Goal: Find contact information: Find contact information

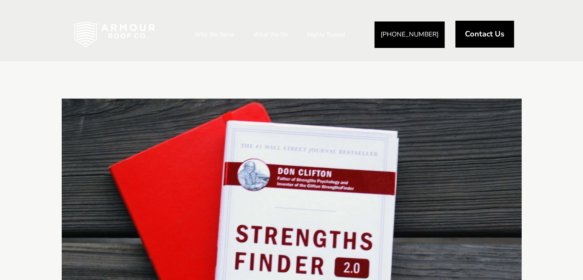
click at [480, 33] on span "Contact Us" at bounding box center [484, 34] width 39 height 8
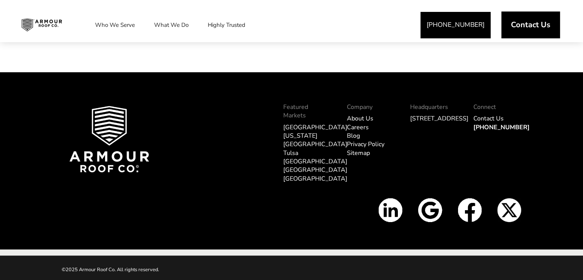
scroll to position [988, 0]
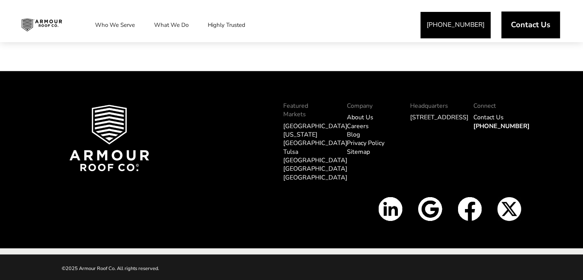
click at [491, 121] on link "Contact Us" at bounding box center [488, 117] width 30 height 8
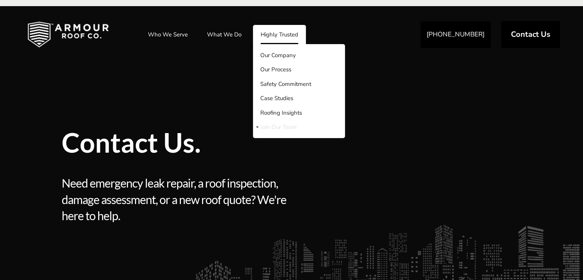
click at [284, 126] on link "Join Our Team" at bounding box center [299, 127] width 92 height 15
click at [273, 56] on link "Our Company" at bounding box center [299, 55] width 92 height 15
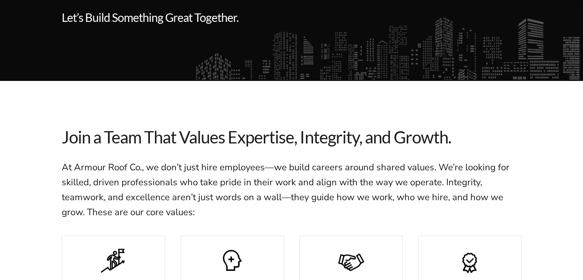
scroll to position [38, 0]
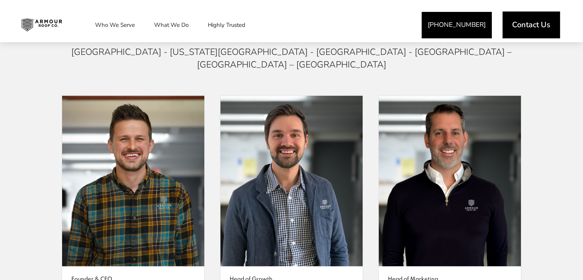
scroll to position [1495, 0]
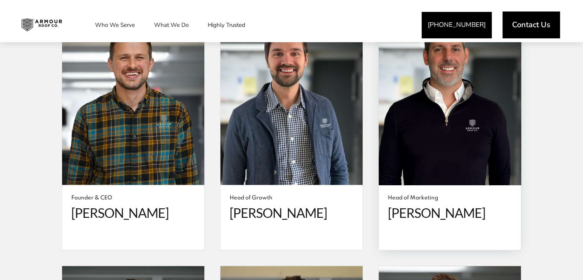
click at [434, 205] on span "[PERSON_NAME]" at bounding box center [450, 213] width 124 height 16
click at [432, 133] on span at bounding box center [450, 100] width 142 height 171
click at [422, 205] on span "[PERSON_NAME]" at bounding box center [450, 213] width 124 height 16
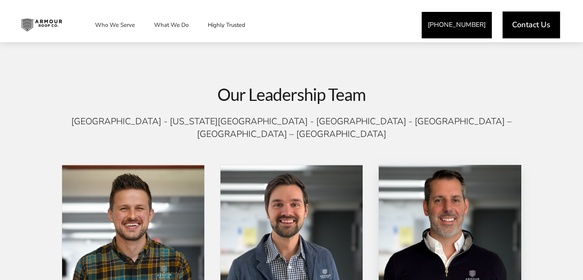
scroll to position [1341, 0]
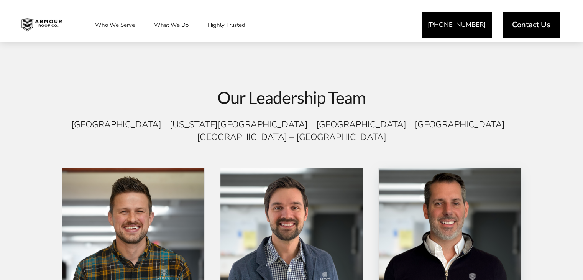
click at [412, 190] on span at bounding box center [450, 253] width 142 height 171
